Goal: Information Seeking & Learning: Learn about a topic

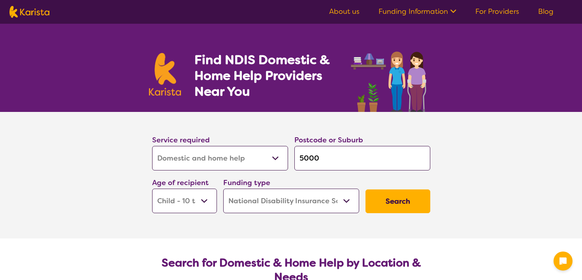
select select "Domestic and home help"
select select "CH"
select select "NDIS"
select select "Domestic and home help"
select select "CH"
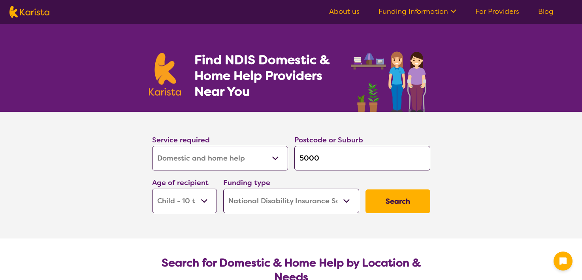
select select "NDIS"
drag, startPoint x: 0, startPoint y: 0, endPoint x: 256, endPoint y: 148, distance: 295.8
click at [256, 148] on select "Allied Health Assistant Assessment ([MEDICAL_DATA] or [MEDICAL_DATA]) Behaviour…" at bounding box center [220, 158] width 136 height 25
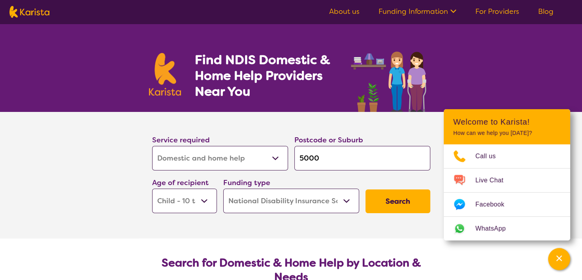
click at [109, 153] on section "Service required Allied Health Assistant Assessment ([MEDICAL_DATA] or [MEDICAL…" at bounding box center [291, 175] width 582 height 127
click at [326, 156] on input "5000" at bounding box center [363, 158] width 136 height 25
type input "500"
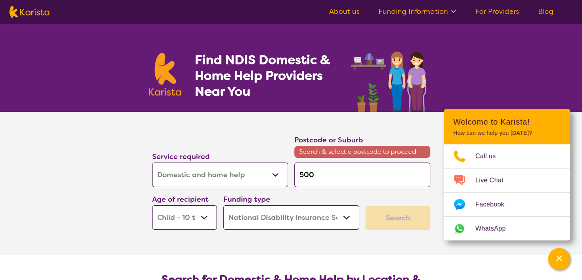
type input "50"
type input "5"
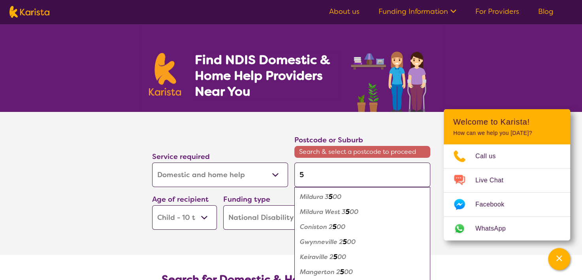
type input "57"
type input "570"
type input "5700"
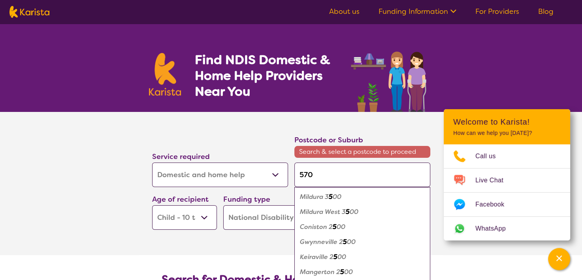
type input "5700"
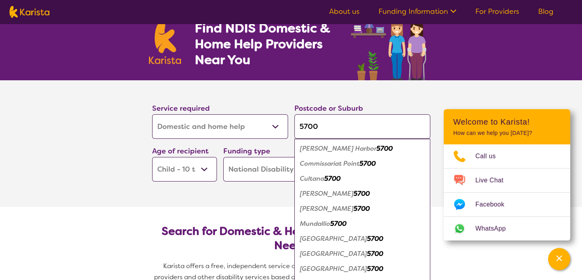
scroll to position [39, 0]
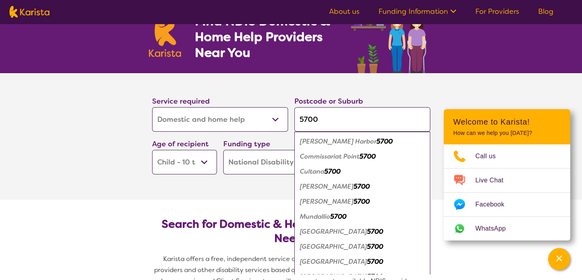
type input "5700"
click at [321, 231] on em "[GEOGRAPHIC_DATA]" at bounding box center [333, 231] width 67 height 8
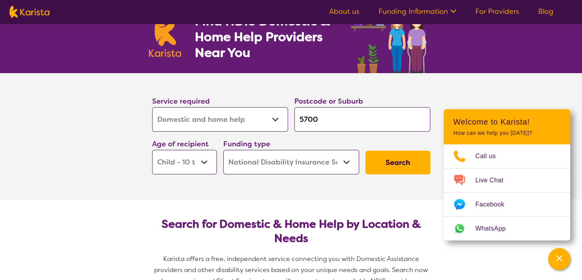
click at [374, 181] on section "Service required Allied Health Assistant Assessment ([MEDICAL_DATA] or [MEDICAL…" at bounding box center [291, 136] width 316 height 127
click at [385, 174] on div "Search" at bounding box center [398, 162] width 71 height 30
click at [385, 174] on button "Search" at bounding box center [398, 163] width 65 height 24
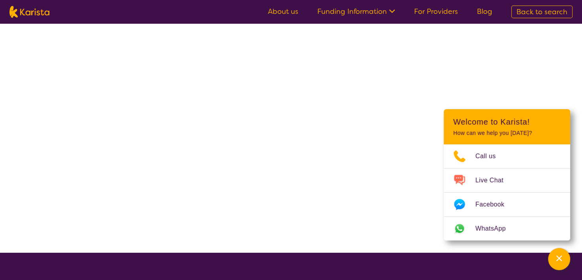
select select "Domestic and home help"
select select "CH"
select select "NDIS"
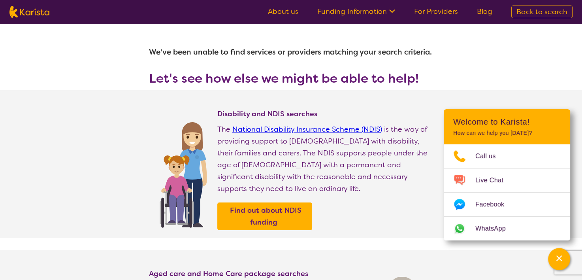
scroll to position [28, 0]
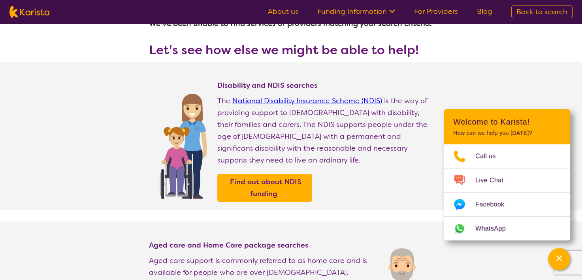
select select "Domestic and home help"
select select "CH"
select select "NDIS"
select select "Domestic and home help"
select select "CH"
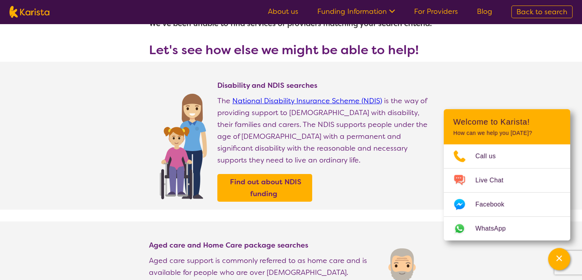
select select "NDIS"
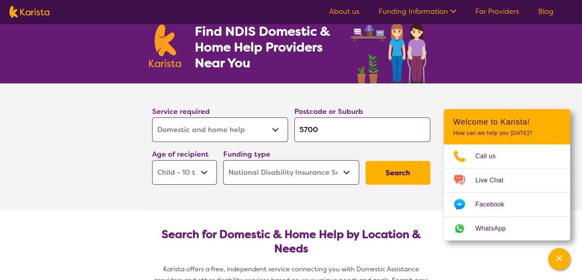
scroll to position [0, 0]
